Goal: Check status: Check status

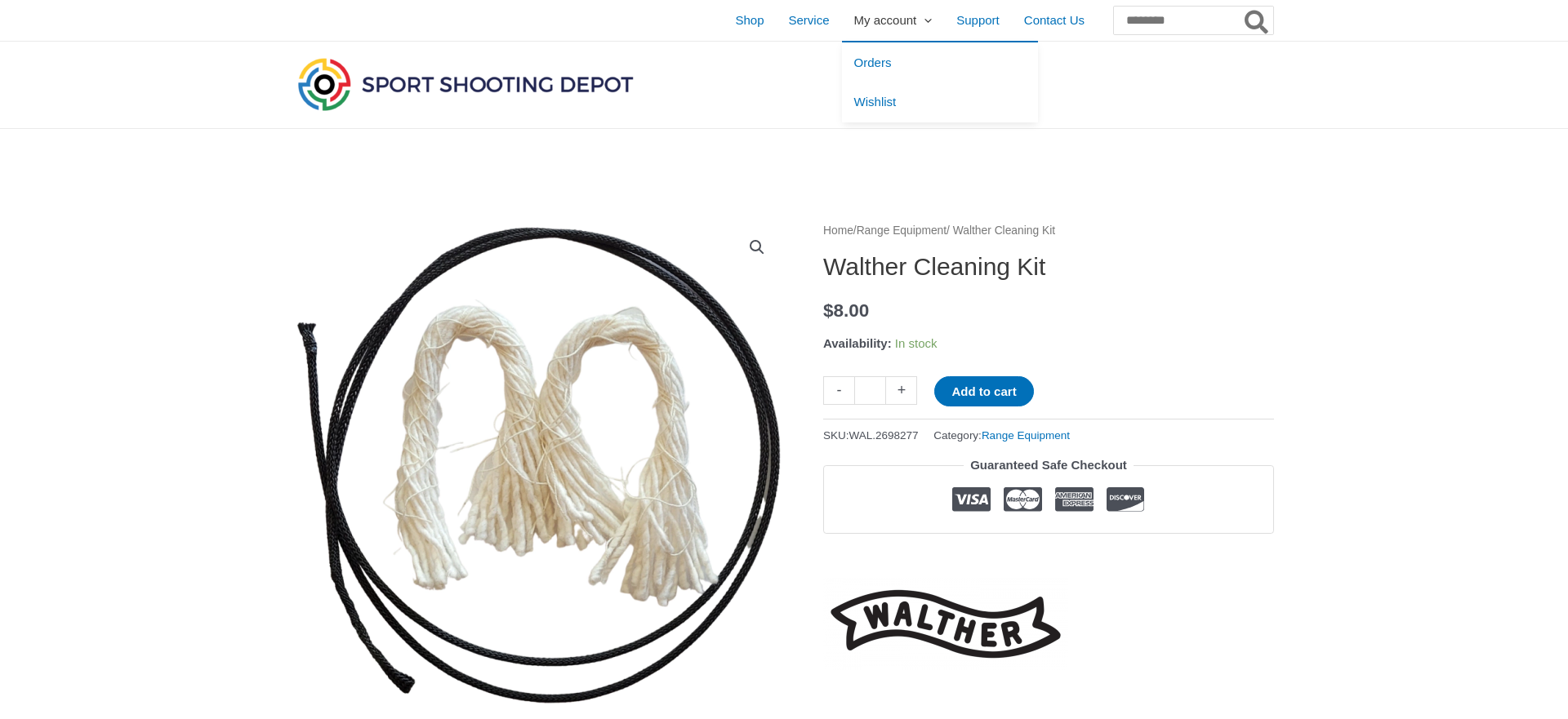
click at [854, 16] on span "My account" at bounding box center [885, 20] width 63 height 41
click at [854, 63] on span "Orders" at bounding box center [873, 63] width 38 height 14
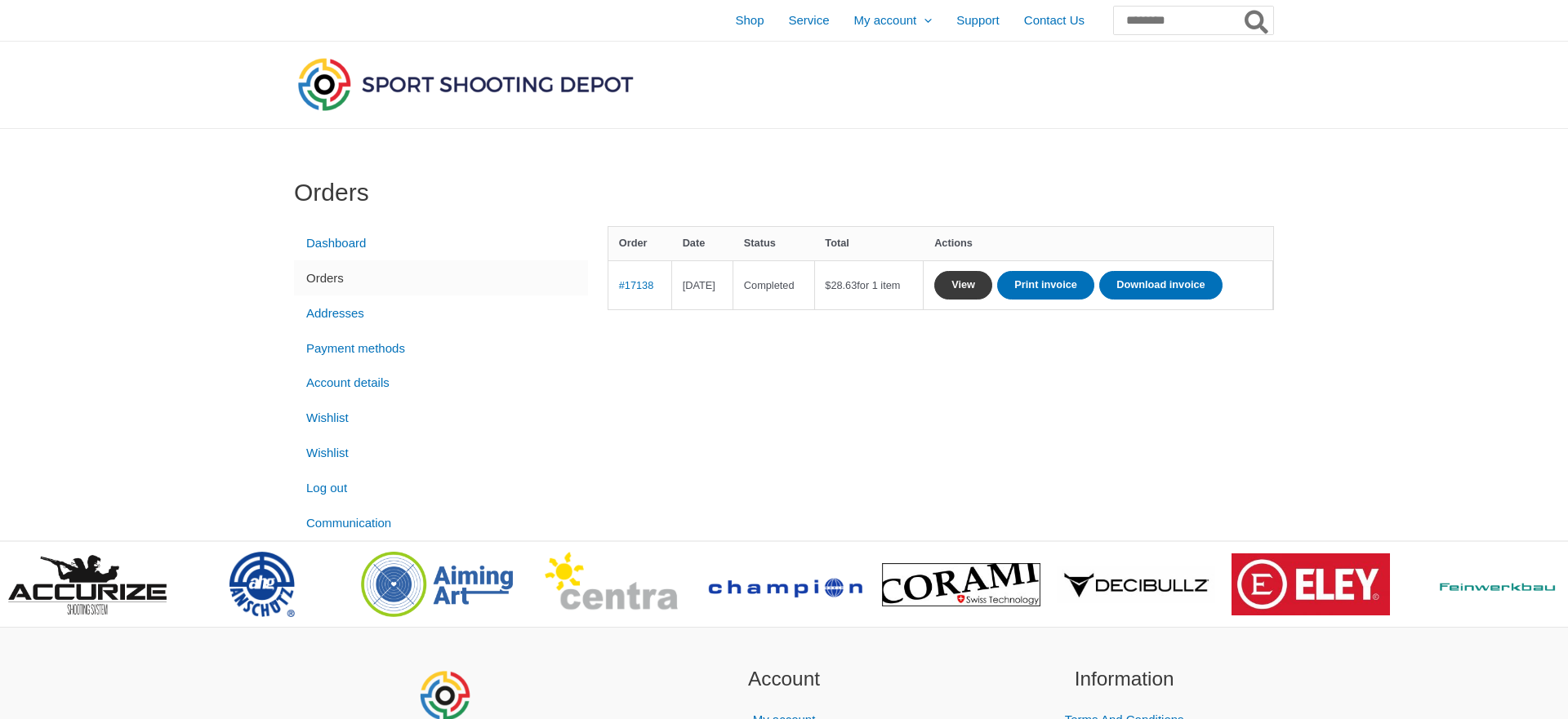
click at [992, 282] on link "View" at bounding box center [964, 285] width 58 height 28
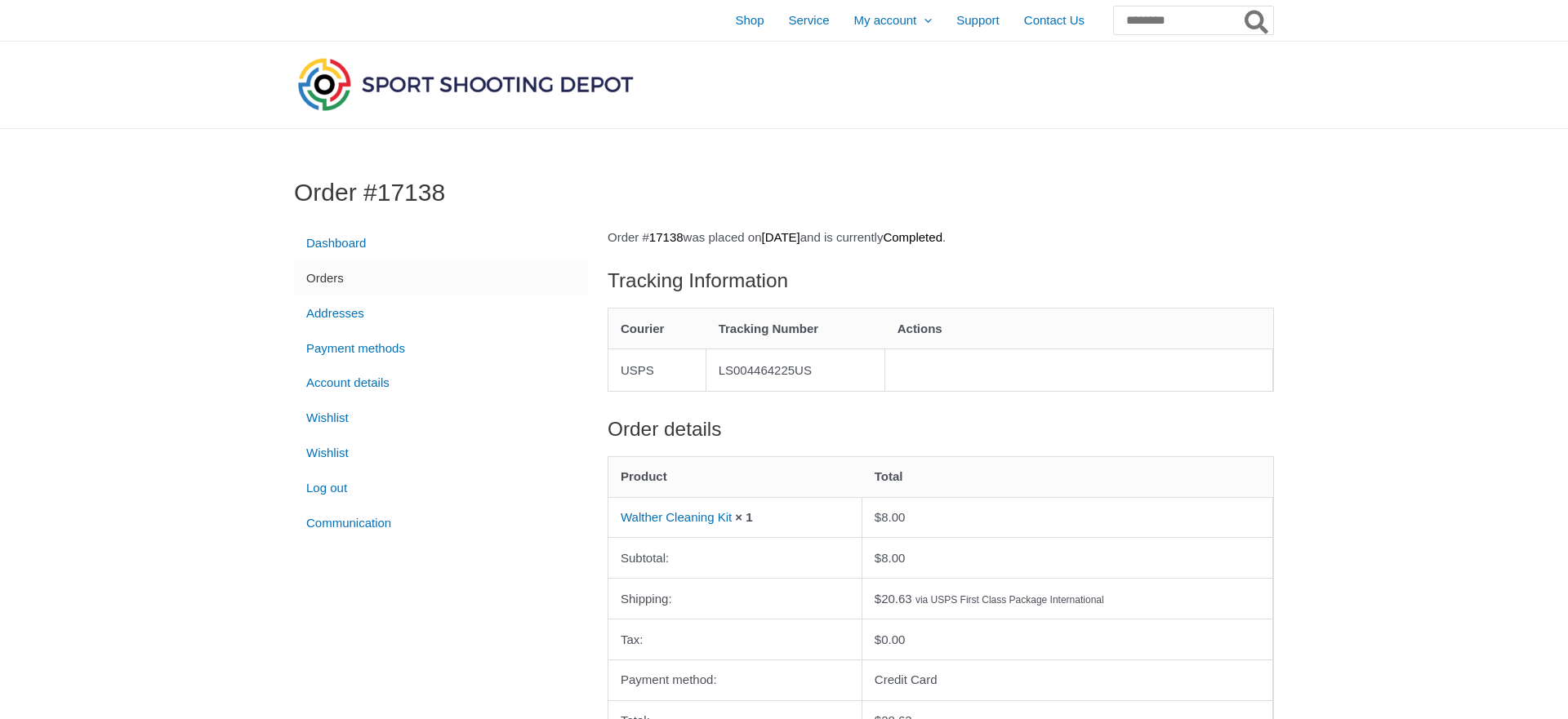
drag, startPoint x: 724, startPoint y: 368, endPoint x: 860, endPoint y: 368, distance: 136.0
click at [860, 368] on td "LS004464225US" at bounding box center [796, 370] width 178 height 42
copy td "LS004464225US"
